Goal: Transaction & Acquisition: Purchase product/service

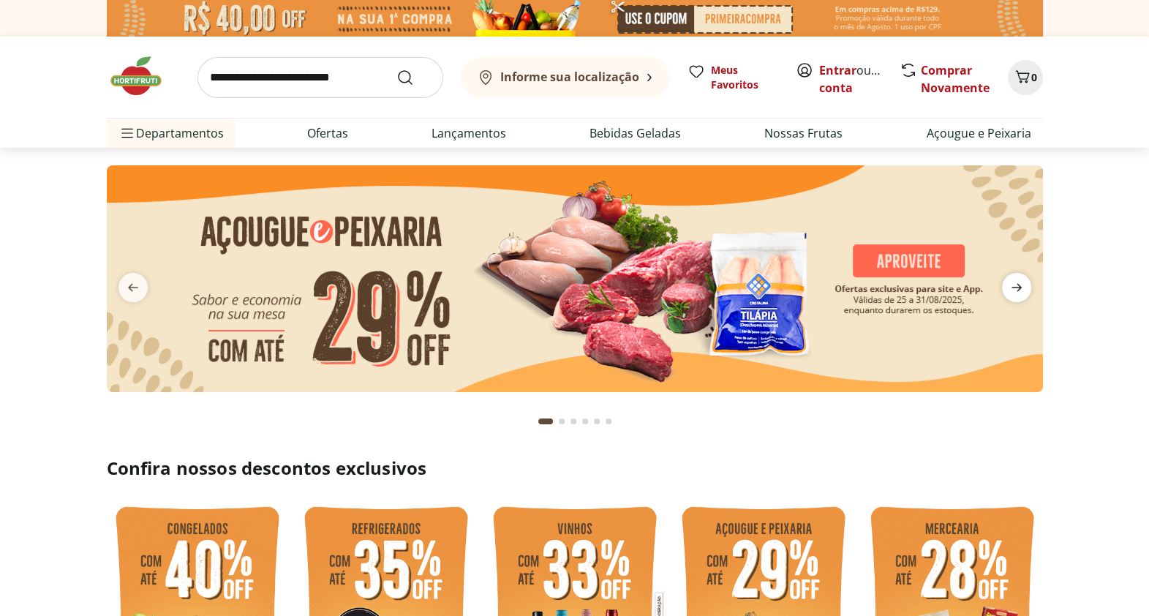
click at [1021, 292] on icon "next" at bounding box center [1017, 288] width 18 height 18
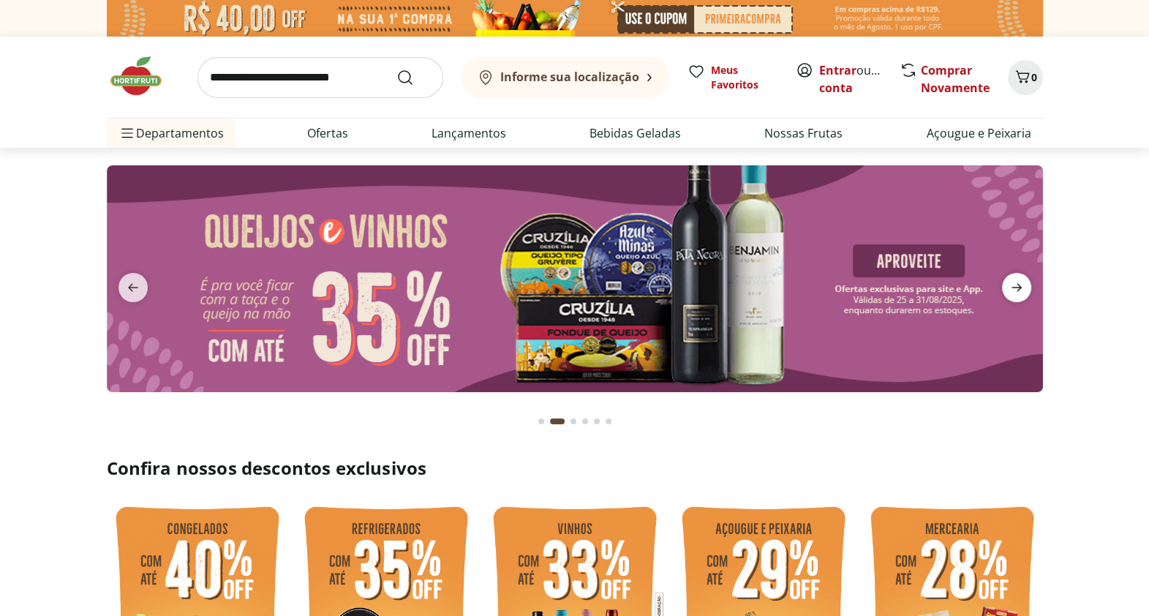
click at [1021, 292] on icon "next" at bounding box center [1017, 288] width 18 height 18
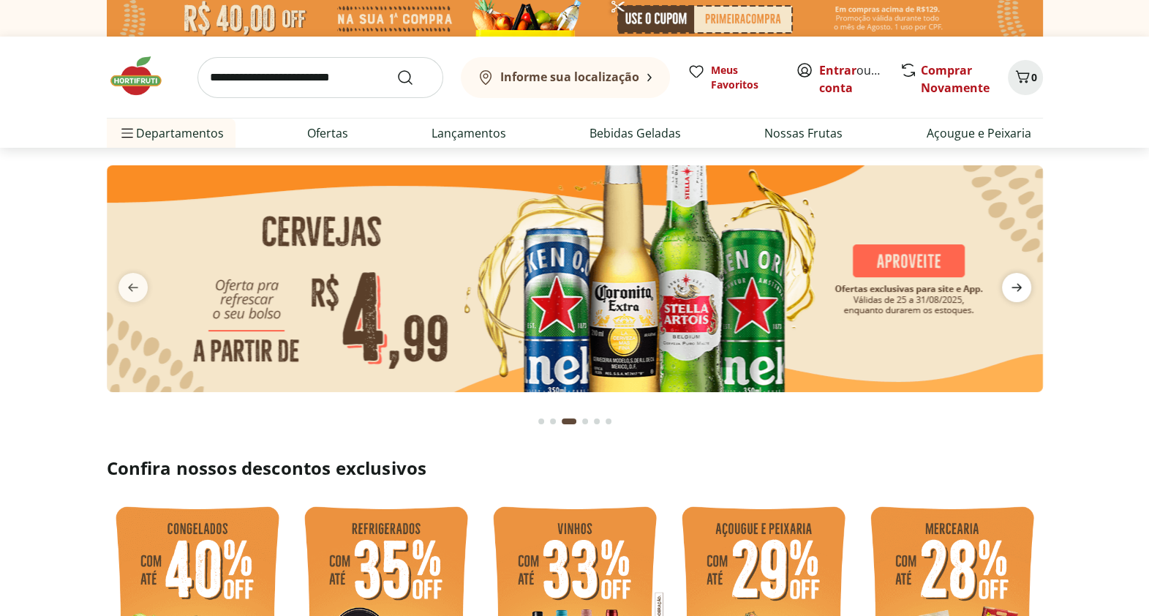
click at [1021, 292] on icon "next" at bounding box center [1017, 288] width 18 height 18
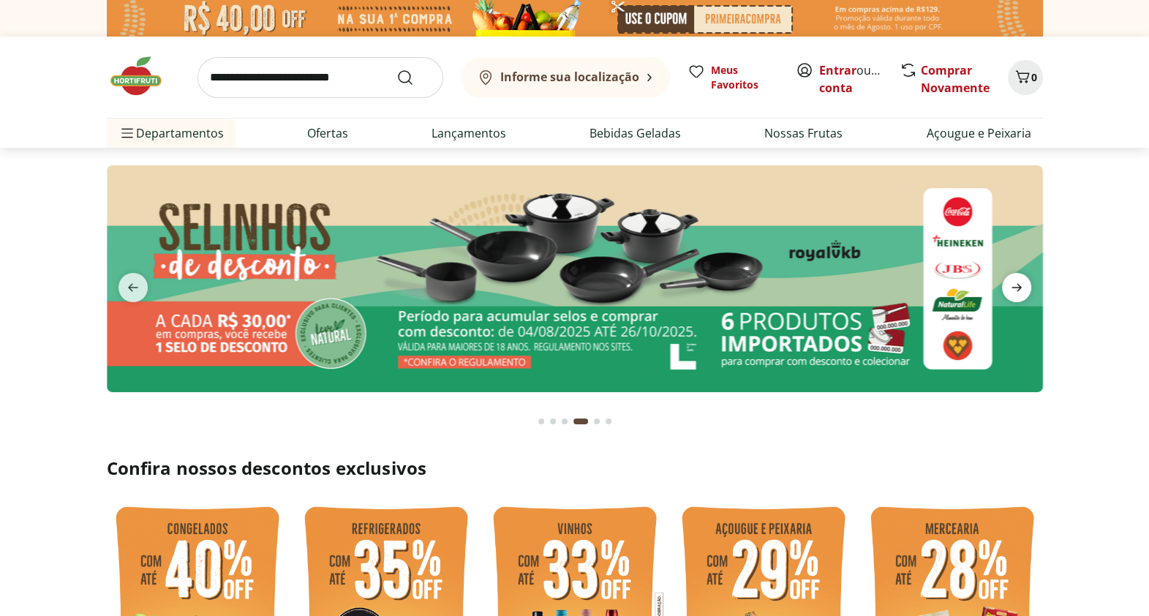
click at [1021, 292] on icon "next" at bounding box center [1017, 288] width 18 height 18
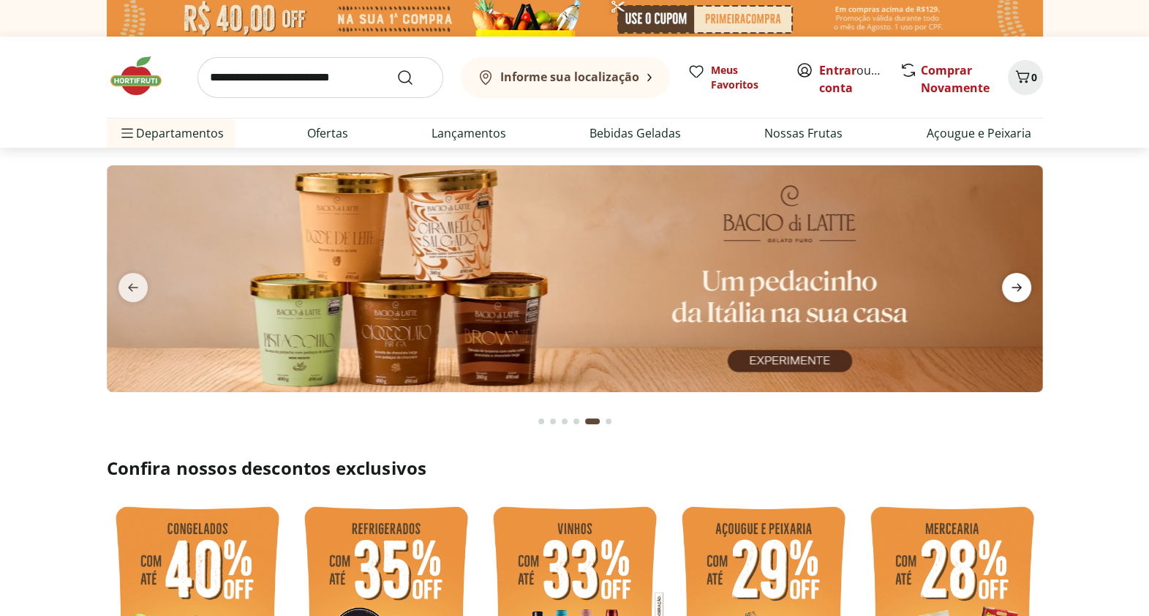
click at [1021, 292] on icon "next" at bounding box center [1017, 288] width 18 height 18
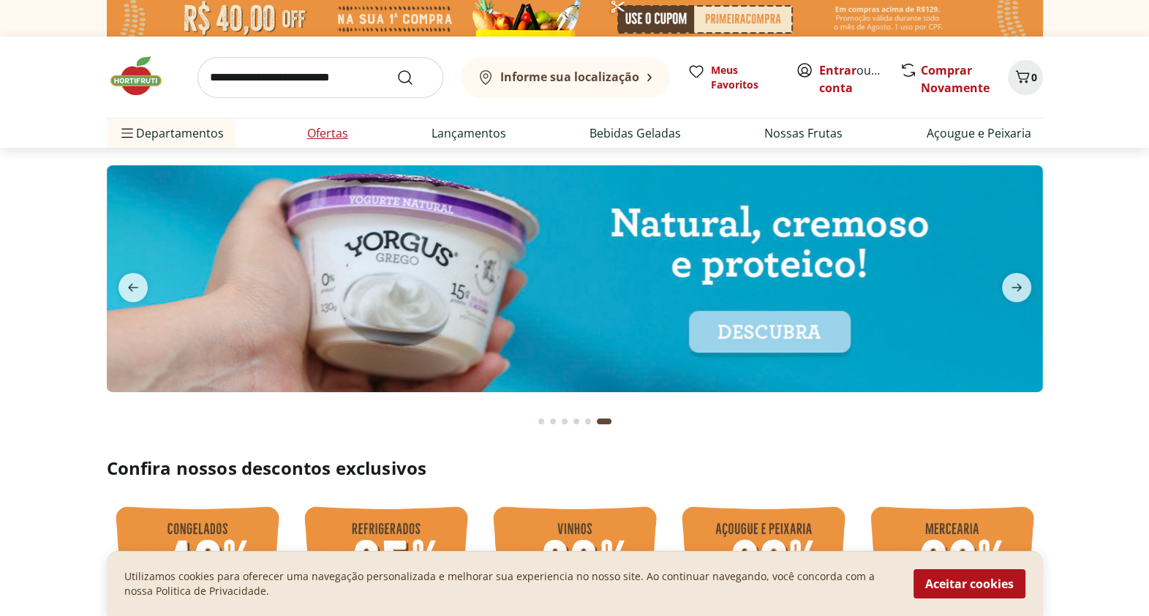
click at [344, 128] on link "Ofertas" at bounding box center [327, 133] width 41 height 18
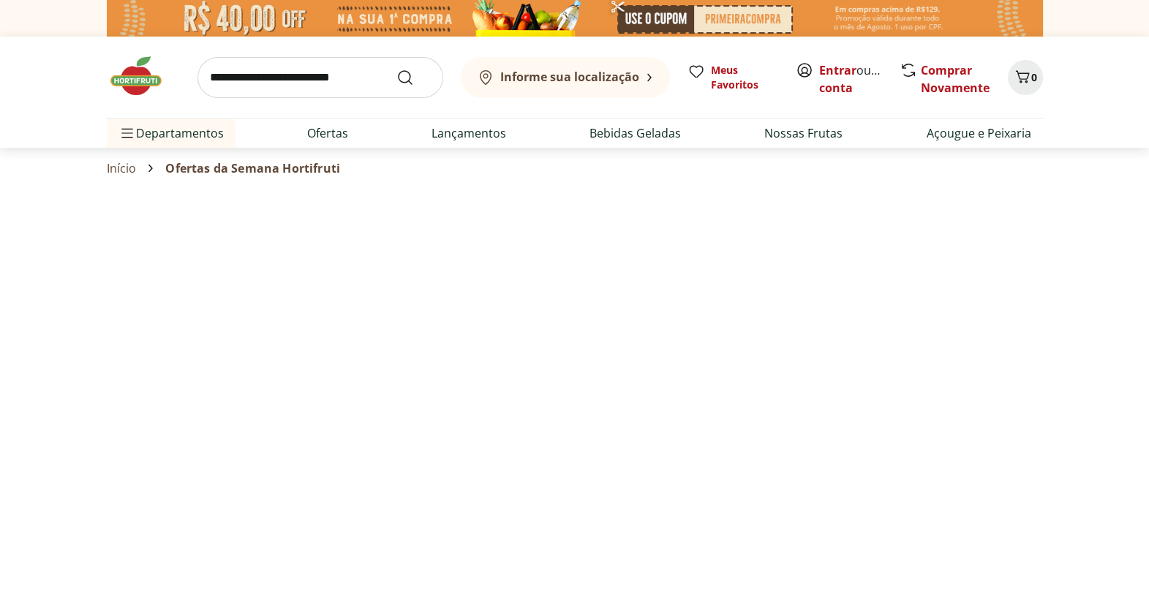
select select "**********"
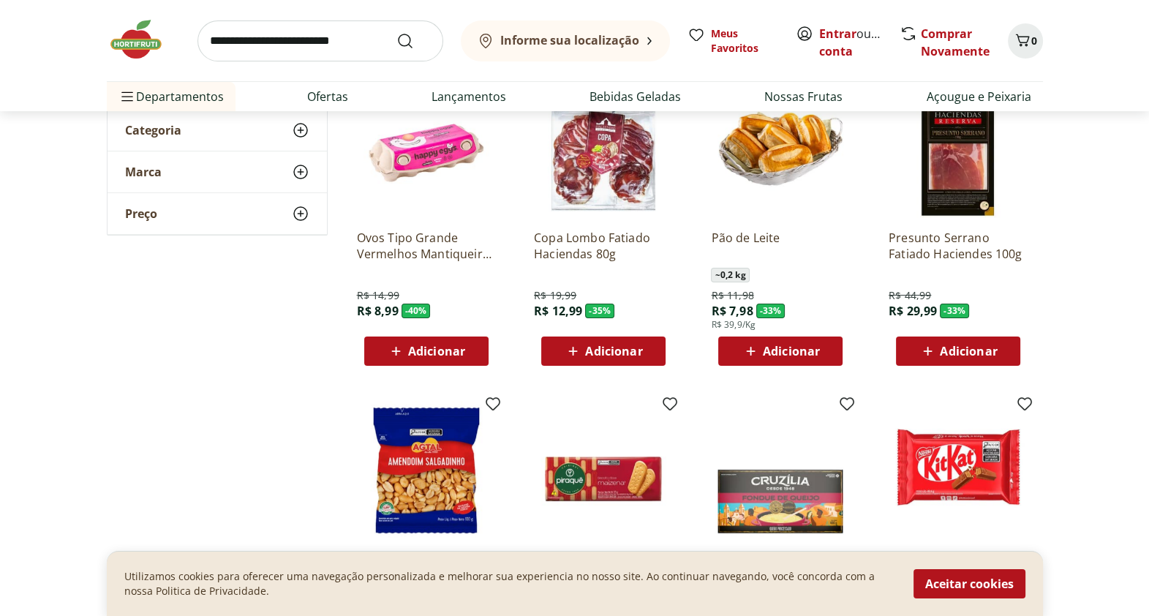
scroll to position [115, 0]
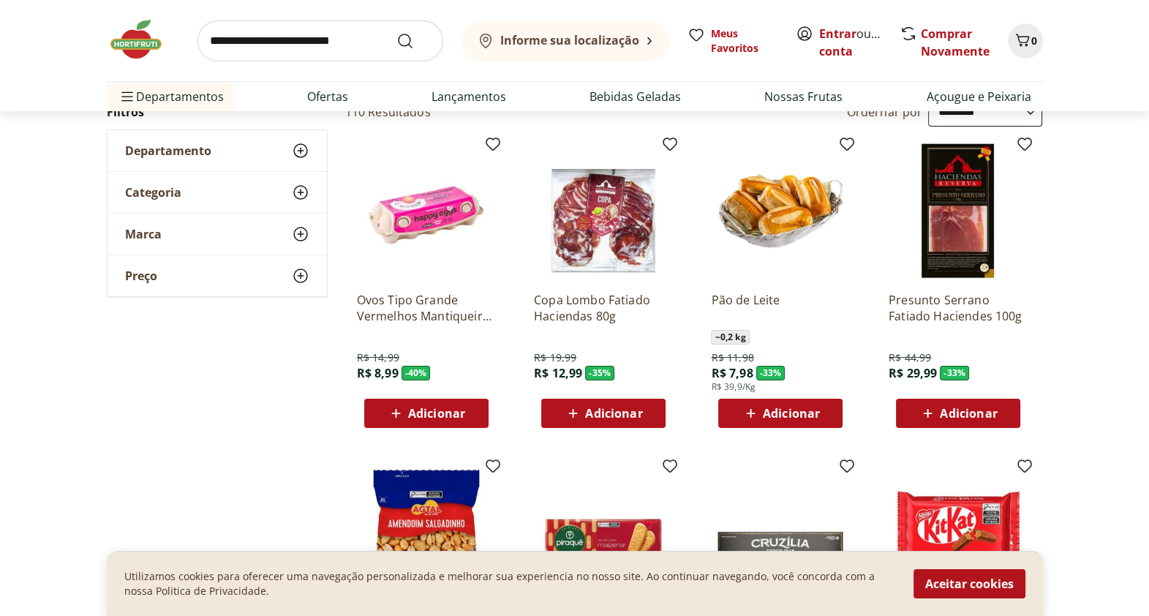
click at [140, 197] on span "Categoria" at bounding box center [153, 192] width 56 height 15
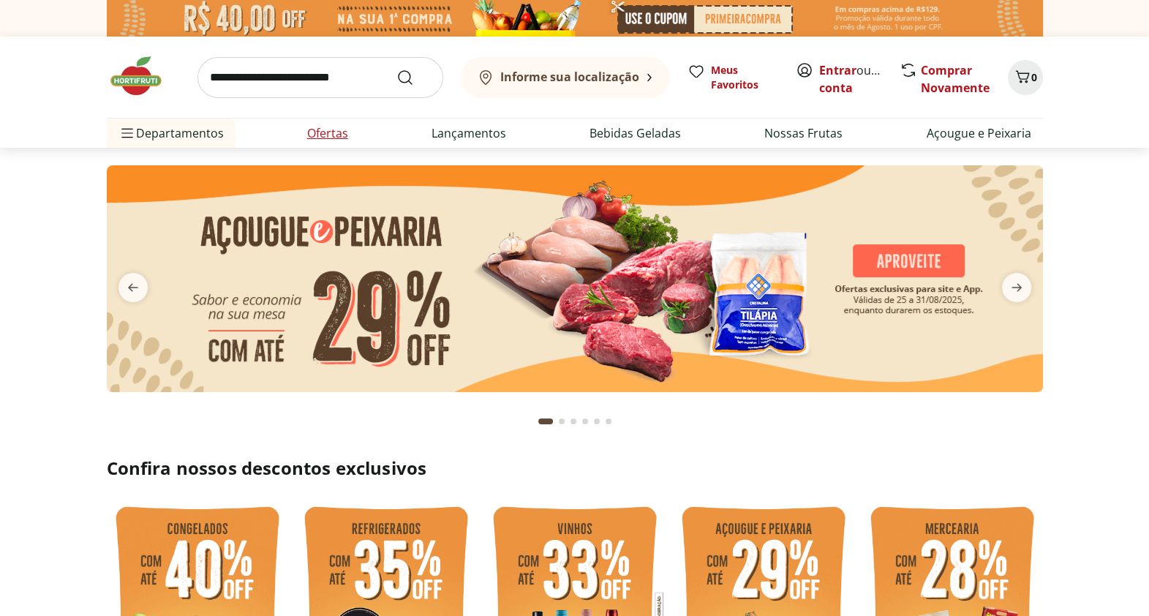
click at [314, 132] on link "Ofertas" at bounding box center [327, 133] width 41 height 18
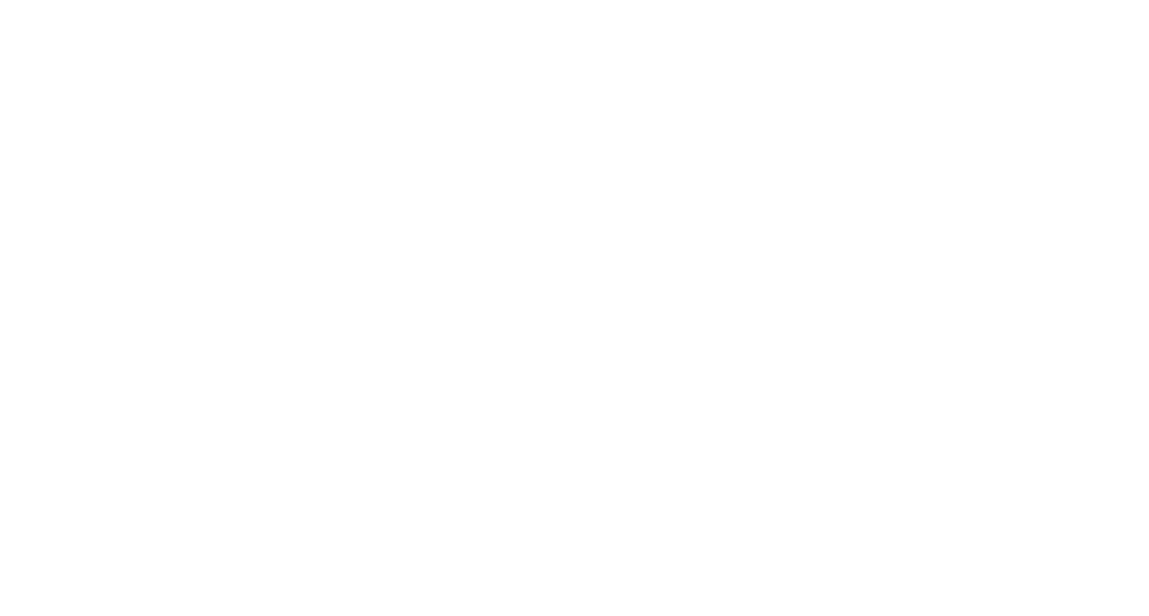
select select "**********"
